Goal: Task Accomplishment & Management: Use online tool/utility

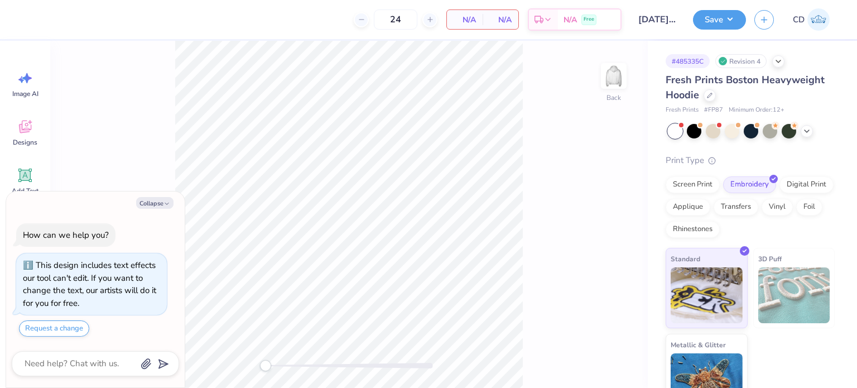
scroll to position [31, 0]
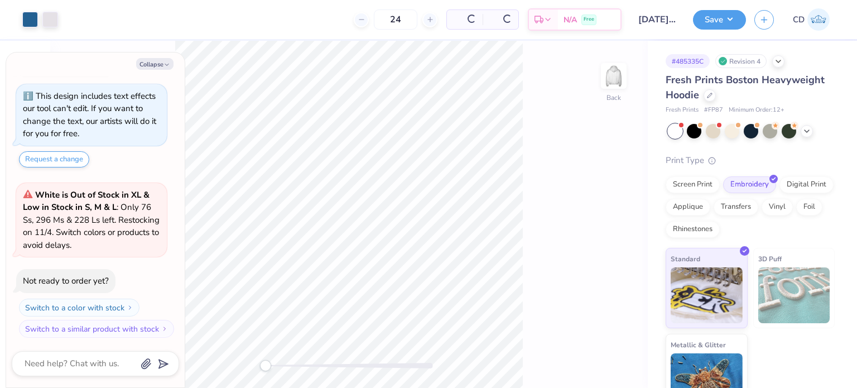
click at [274, 24] on div "24 Per Item Total Est. Delivery N/A Free" at bounding box center [343, 19] width 555 height 39
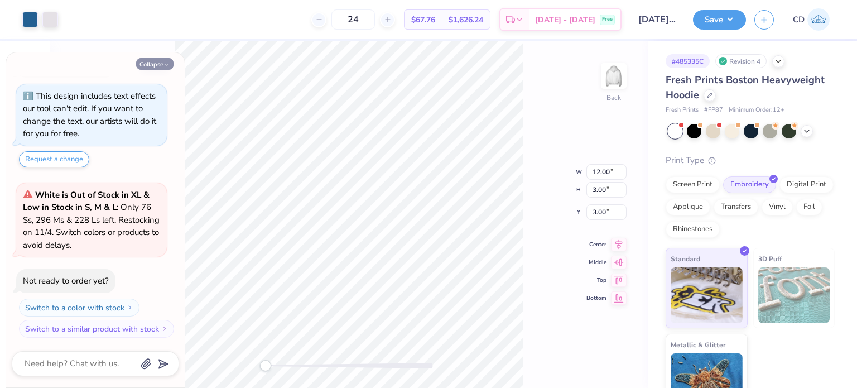
click at [160, 60] on button "Collapse" at bounding box center [154, 64] width 37 height 12
type textarea "x"
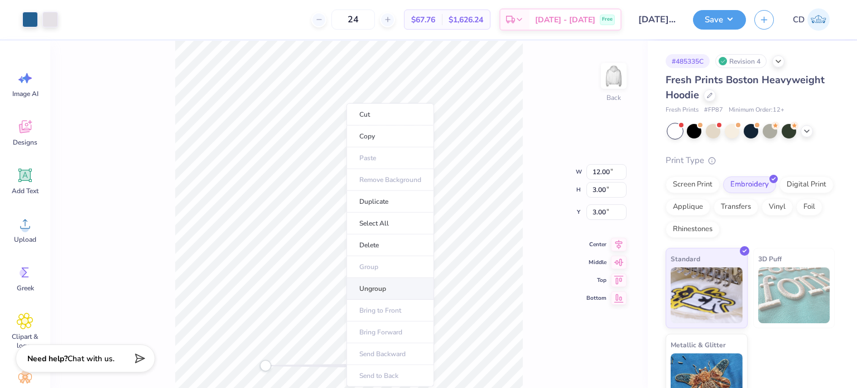
click at [372, 288] on li "Ungroup" at bounding box center [391, 289] width 88 height 22
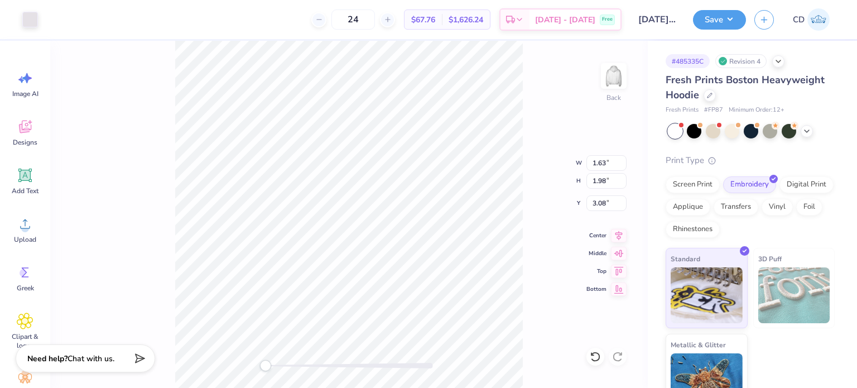
type input "1.34"
type input "2.01"
type input "3.10"
type input "1.12"
type input "3.26"
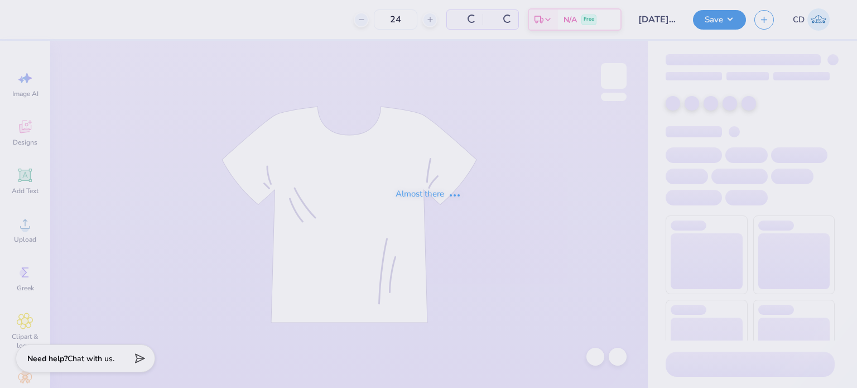
type input "24"
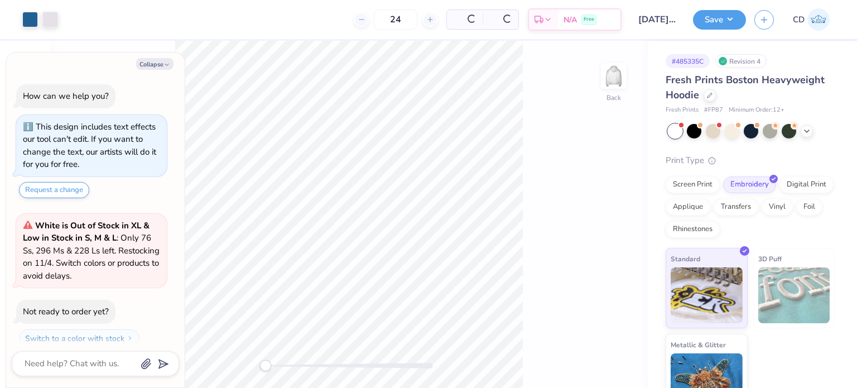
scroll to position [31, 0]
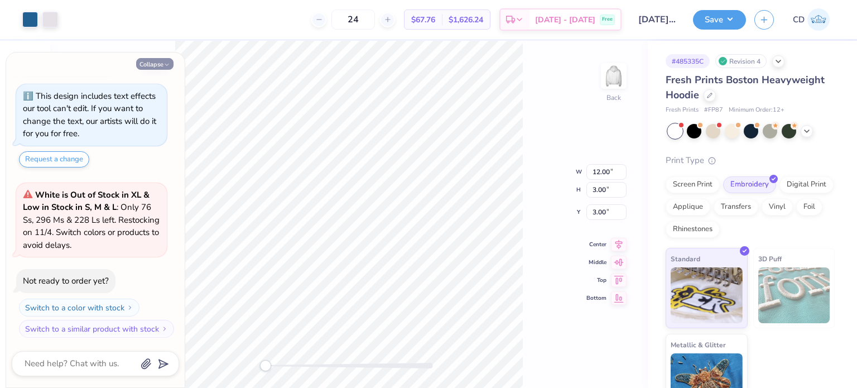
click at [164, 69] on button "Collapse" at bounding box center [154, 64] width 37 height 12
type textarea "x"
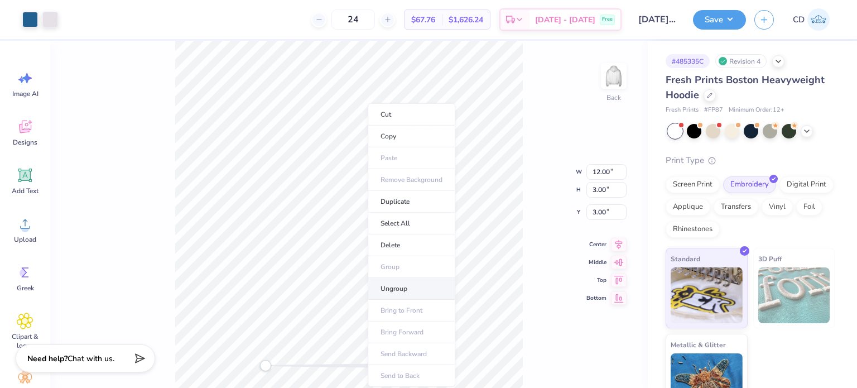
click at [396, 283] on li "Ungroup" at bounding box center [412, 289] width 88 height 22
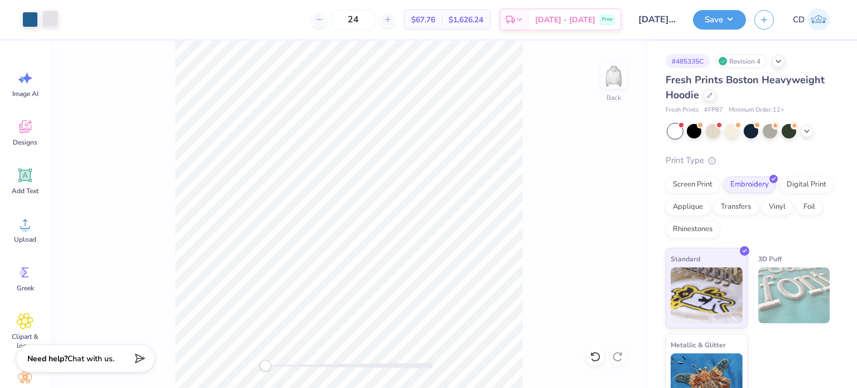
click at [51, 23] on div at bounding box center [50, 19] width 16 height 16
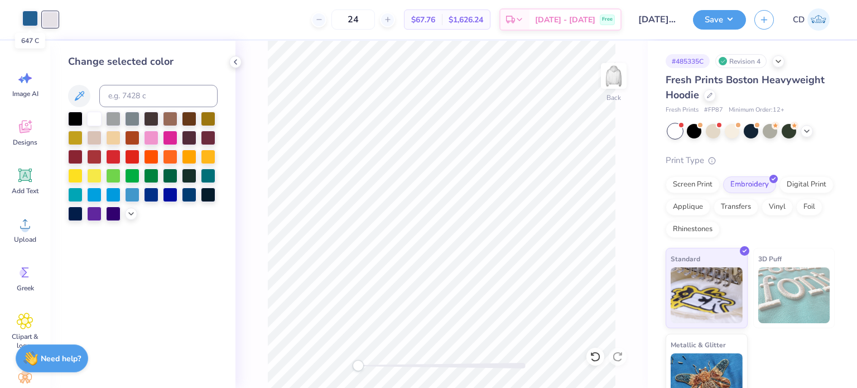
click at [31, 22] on div at bounding box center [30, 19] width 16 height 16
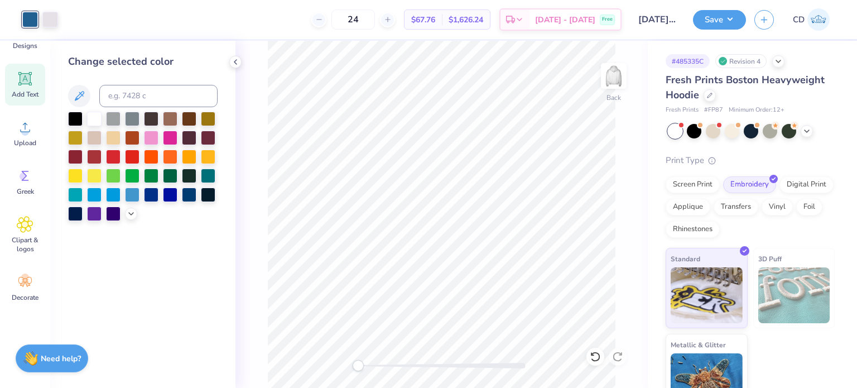
scroll to position [100, 0]
